Goal: Find specific page/section: Find specific page/section

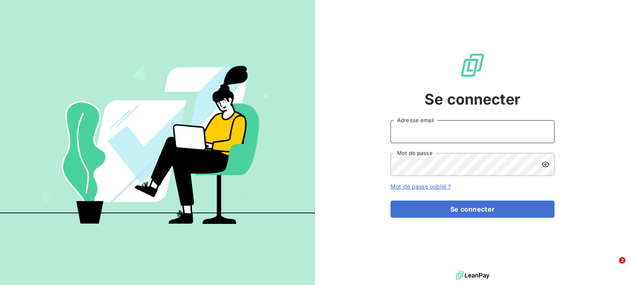
click at [515, 128] on input "Adresse email" at bounding box center [473, 131] width 164 height 23
type input "[EMAIL_ADDRESS][DOMAIN_NAME]"
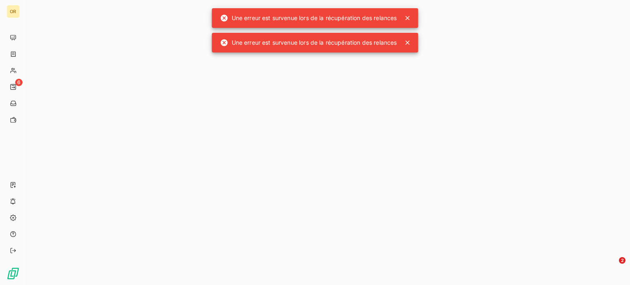
click at [409, 16] on icon at bounding box center [408, 18] width 8 height 8
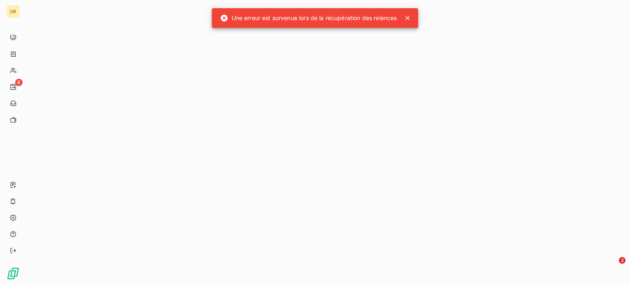
click at [410, 20] on icon at bounding box center [408, 18] width 8 height 8
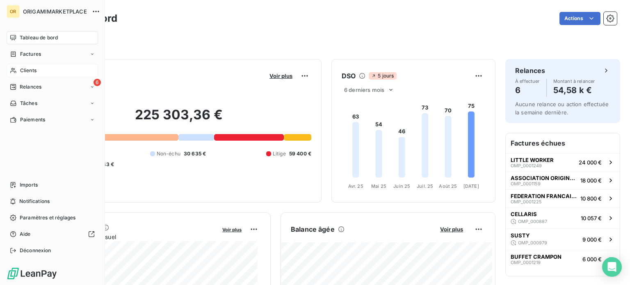
drag, startPoint x: 18, startPoint y: 69, endPoint x: 62, endPoint y: 64, distance: 44.1
click at [18, 69] on div "Clients" at bounding box center [53, 70] width 92 height 13
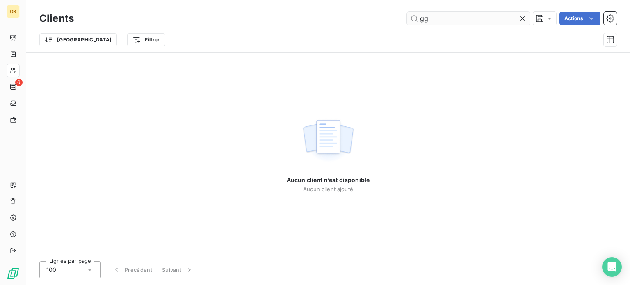
type input "g"
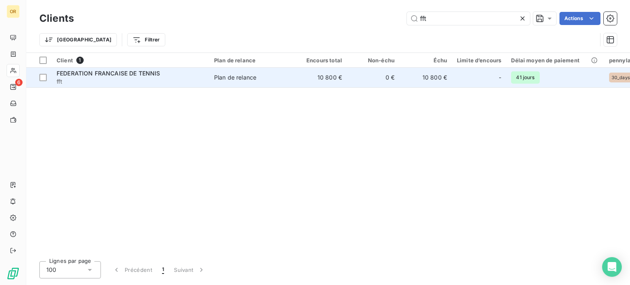
type input "fft"
click at [134, 78] on span "fft" at bounding box center [131, 82] width 148 height 8
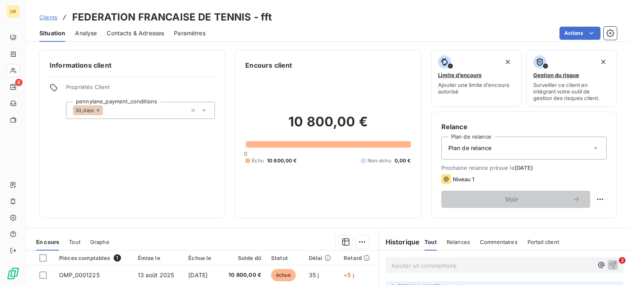
click at [152, 36] on span "Contacts & Adresses" at bounding box center [135, 33] width 57 height 8
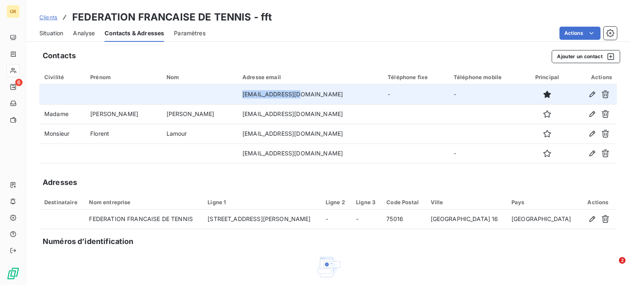
drag, startPoint x: 253, startPoint y: 96, endPoint x: 199, endPoint y: 96, distance: 53.4
click at [238, 96] on td "[EMAIL_ADDRESS][DOMAIN_NAME]" at bounding box center [310, 95] width 145 height 20
copy td "[EMAIL_ADDRESS][DOMAIN_NAME]"
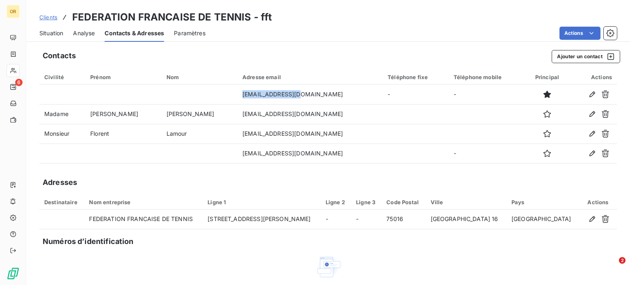
click at [62, 31] on span "Situation" at bounding box center [51, 33] width 24 height 8
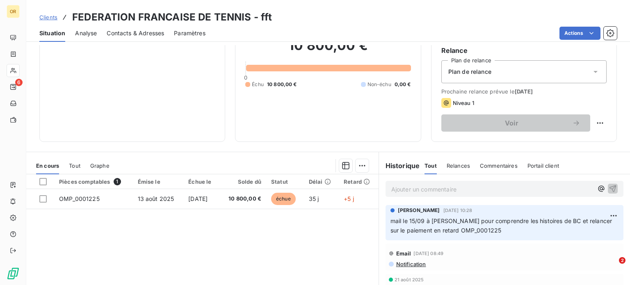
scroll to position [148, 0]
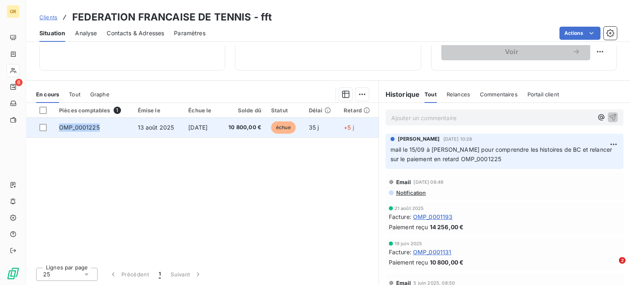
drag, startPoint x: 57, startPoint y: 127, endPoint x: 98, endPoint y: 131, distance: 40.4
click at [98, 131] on td "OMP_0001225" at bounding box center [93, 128] width 79 height 20
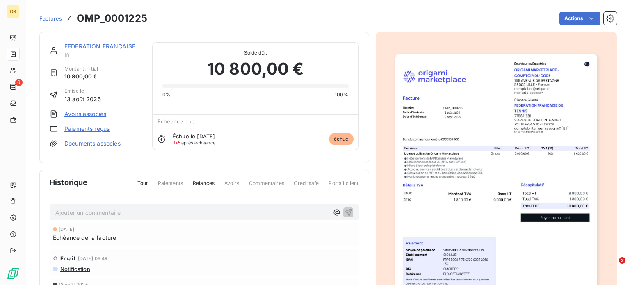
click at [179, 33] on div "FEDERATION FRANCAISE DE TENNIS fft Montant initial 10 800,00 € Émise le [DATE] …" at bounding box center [204, 97] width 330 height 131
click at [125, 45] on link "FEDERATION FRANCAISE DE TENNIS" at bounding box center [116, 46] width 104 height 7
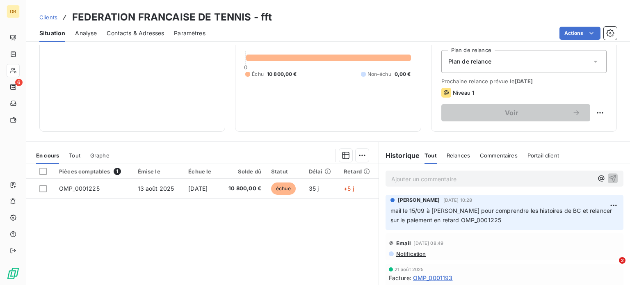
scroll to position [87, 0]
click at [419, 186] on div "Ajouter un commentaire ﻿" at bounding box center [504, 178] width 251 height 29
click at [434, 179] on p "Ajouter un commentaire ﻿" at bounding box center [493, 179] width 202 height 10
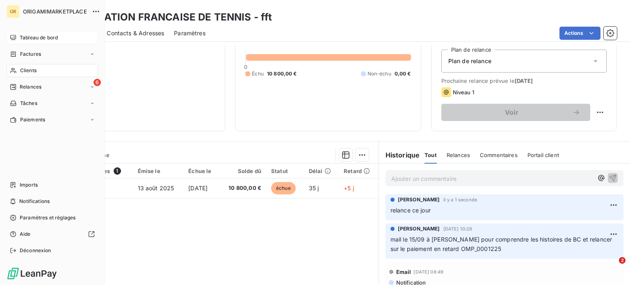
click at [32, 39] on span "Tableau de bord" at bounding box center [39, 37] width 38 height 7
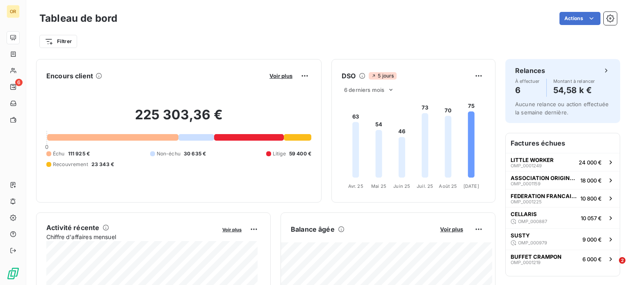
click at [271, 80] on div "Voir plus" at bounding box center [289, 75] width 44 height 13
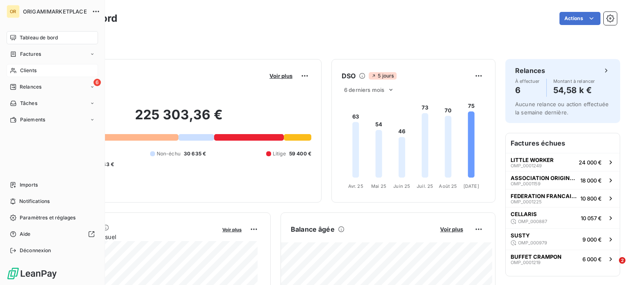
click at [16, 68] on icon at bounding box center [13, 70] width 7 height 7
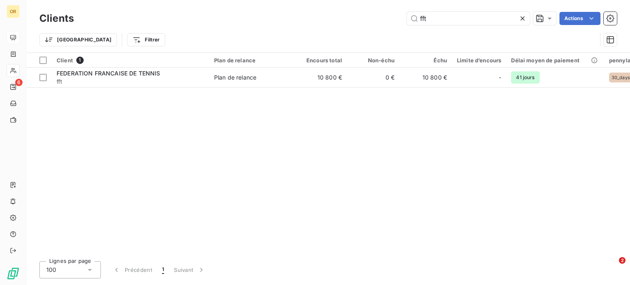
drag, startPoint x: 431, startPoint y: 17, endPoint x: 378, endPoint y: 18, distance: 53.0
click at [378, 18] on div "fft Actions" at bounding box center [351, 18] width 534 height 13
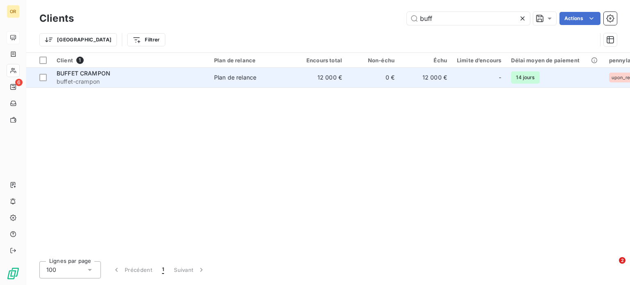
type input "buff"
click at [234, 73] on div "Plan de relance" at bounding box center [235, 77] width 42 height 8
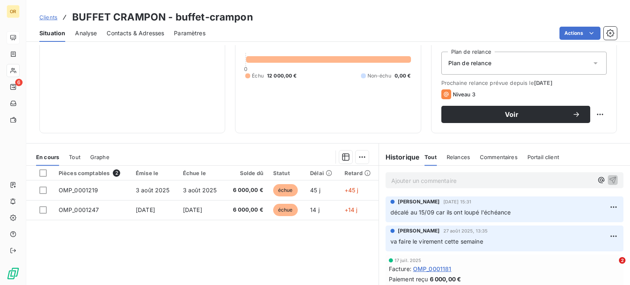
scroll to position [85, 0]
click at [445, 19] on div "Clients BUFFET CRAMPON - buffet-crampon" at bounding box center [328, 17] width 604 height 15
